Goal: Book appointment/travel/reservation

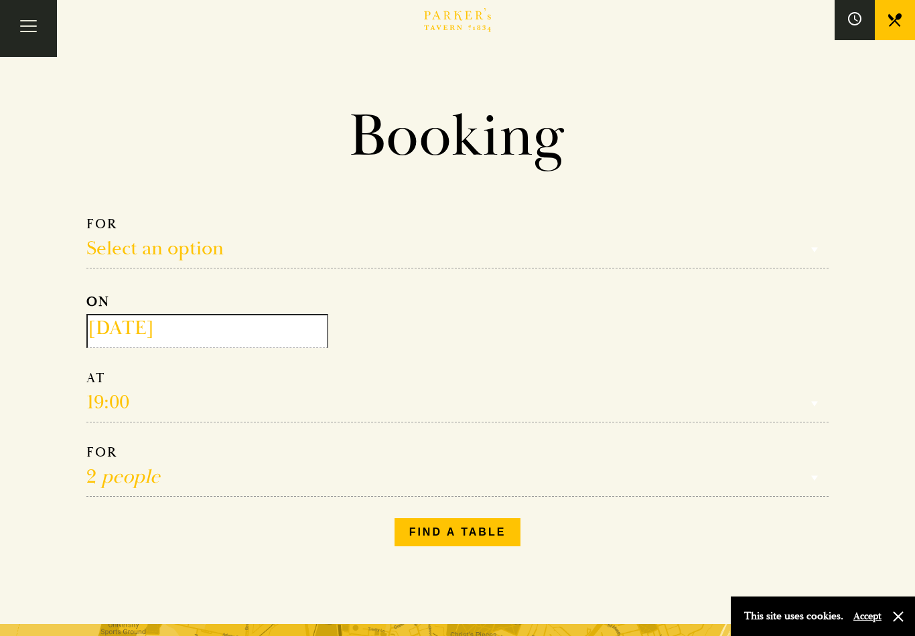
click at [796, 250] on select "Select an option Lunch Dinner Afternoon Tea" at bounding box center [457, 242] width 742 height 53
click at [548, 230] on select "Select an option Lunch Dinner Afternoon Tea" at bounding box center [457, 242] width 742 height 53
click at [281, 325] on input "[DATE]" at bounding box center [207, 331] width 242 height 34
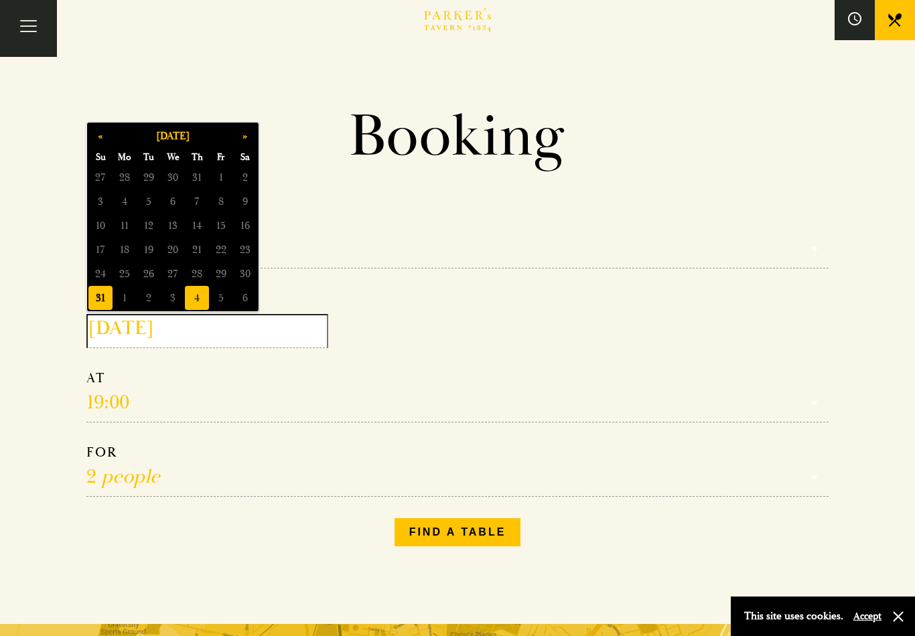
click at [200, 301] on span "4" at bounding box center [197, 298] width 24 height 24
type input "[DATE]"
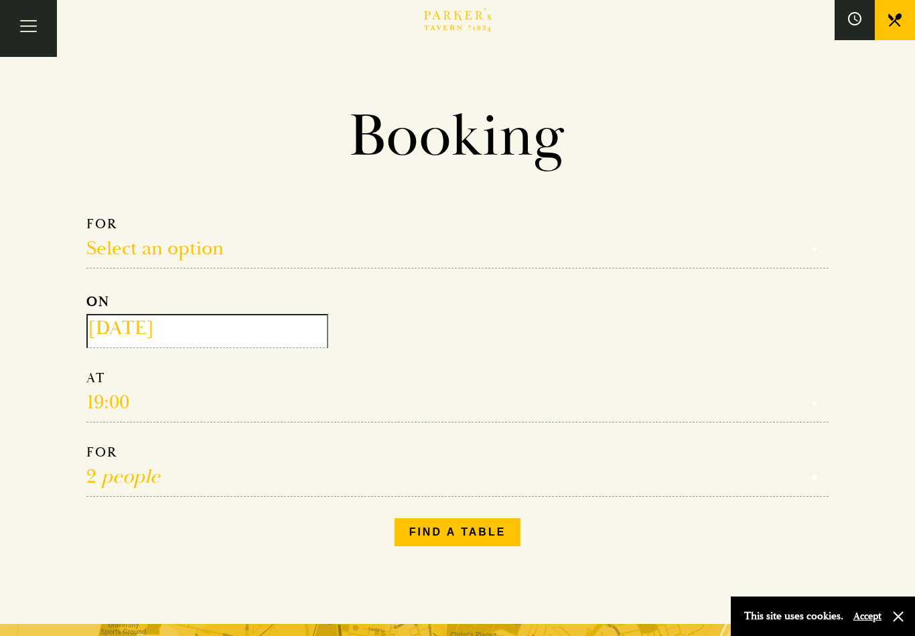
click at [289, 253] on select "Select an option Lunch Dinner Afternoon Tea" at bounding box center [457, 242] width 742 height 53
click at [255, 244] on select "Select an option Lunch Dinner Afternoon Tea" at bounding box center [457, 242] width 742 height 53
click at [29, 29] on button "Toggle navigation" at bounding box center [28, 28] width 57 height 57
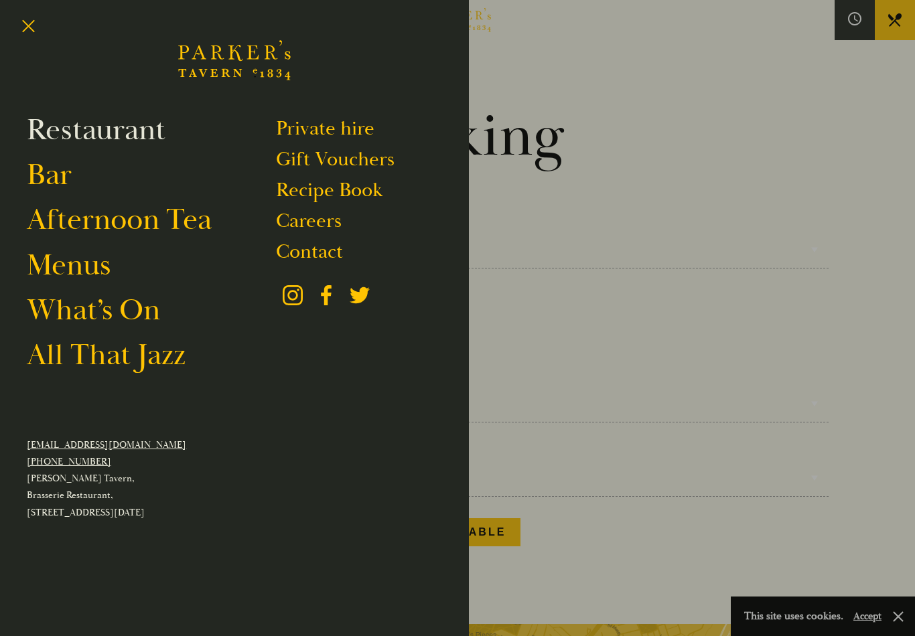
click at [127, 117] on link "Restaurant" at bounding box center [96, 130] width 139 height 38
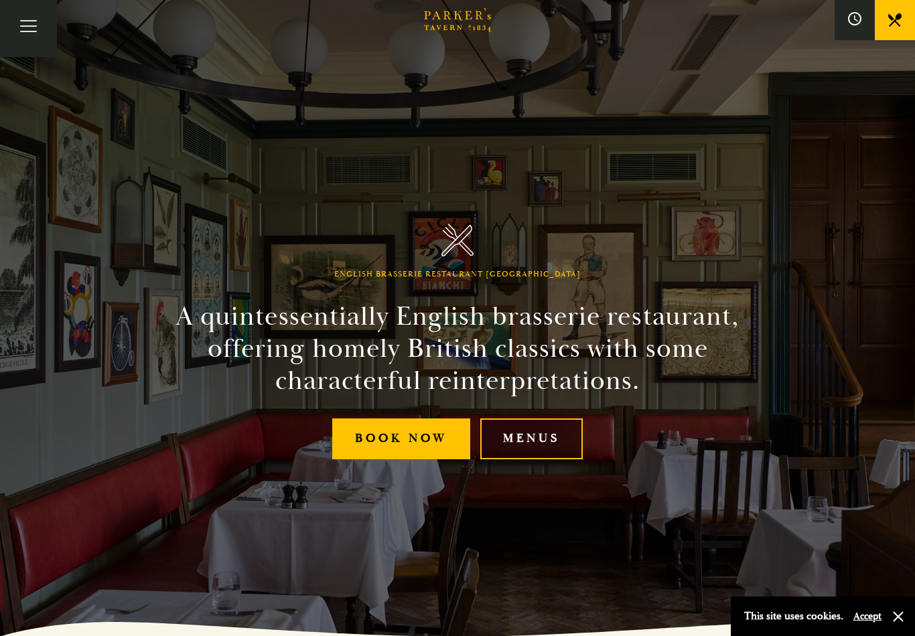
click at [528, 450] on link "Menus" at bounding box center [531, 439] width 102 height 41
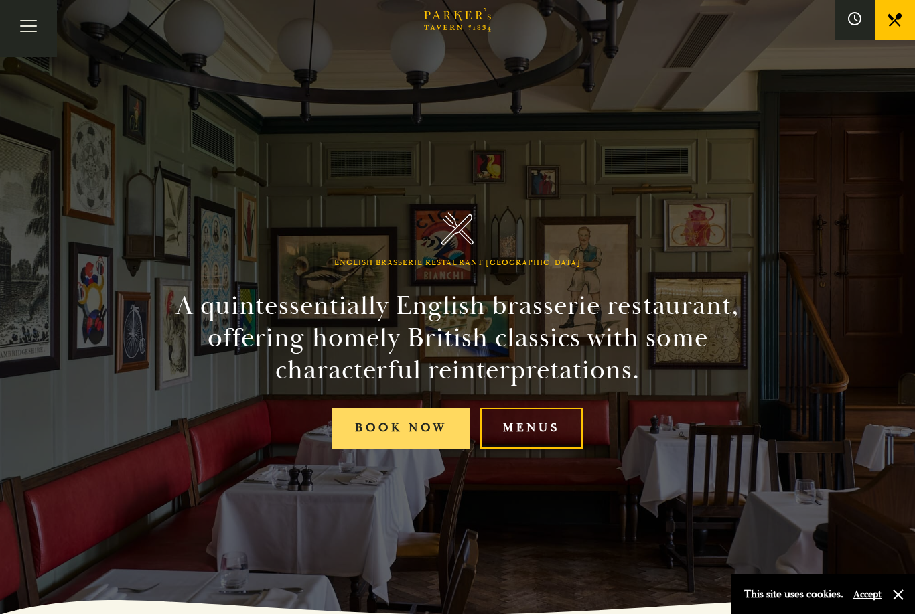
click at [439, 449] on link "Book Now" at bounding box center [401, 428] width 138 height 41
